Goal: Navigation & Orientation: Find specific page/section

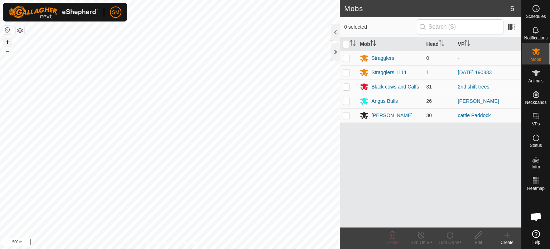
click at [10, 38] on button "+" at bounding box center [7, 42] width 9 height 9
click at [6, 53] on button "–" at bounding box center [7, 51] width 9 height 9
click at [537, 78] on es-animals-svg-icon at bounding box center [536, 72] width 13 height 11
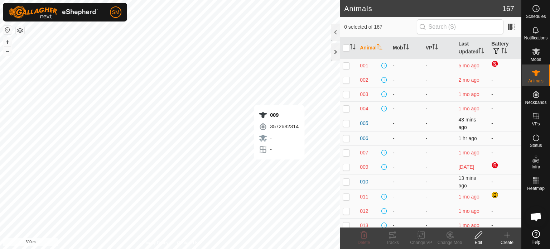
checkbox input "true"
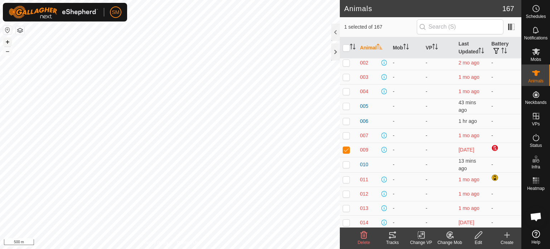
click at [7, 40] on button "+" at bounding box center [7, 42] width 9 height 9
click at [8, 40] on button "+" at bounding box center [7, 42] width 9 height 9
click at [7, 42] on button "+" at bounding box center [7, 42] width 9 height 9
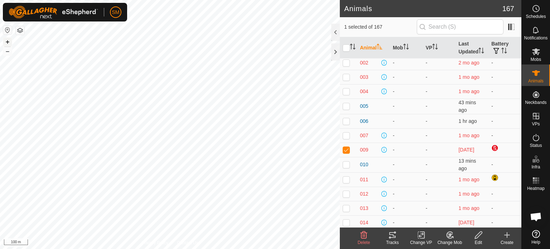
click at [7, 42] on button "+" at bounding box center [7, 42] width 9 height 9
click at [9, 40] on button "+" at bounding box center [7, 42] width 9 height 9
click at [5, 39] on button "+" at bounding box center [7, 42] width 9 height 9
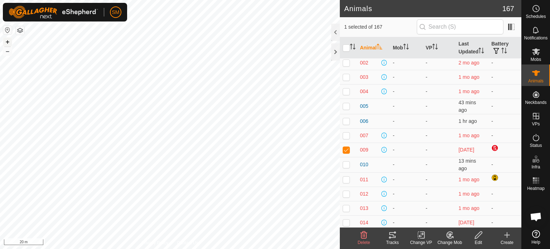
click at [5, 39] on button "+" at bounding box center [7, 42] width 9 height 9
click at [9, 49] on button "–" at bounding box center [7, 51] width 9 height 9
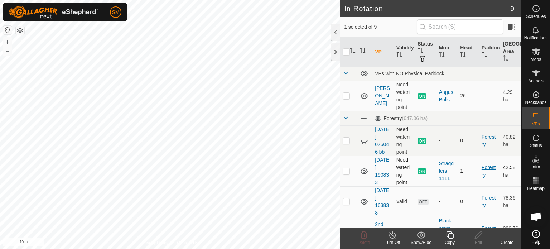
click link "Forestry" at bounding box center [489, 170] width 14 height 13
